Goal: Task Accomplishment & Management: Manage account settings

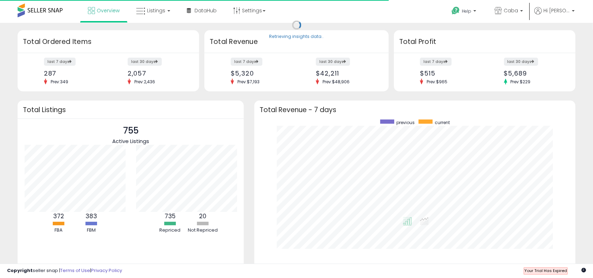
scroll to position [133, 307]
